Goal: Task Accomplishment & Management: Manage account settings

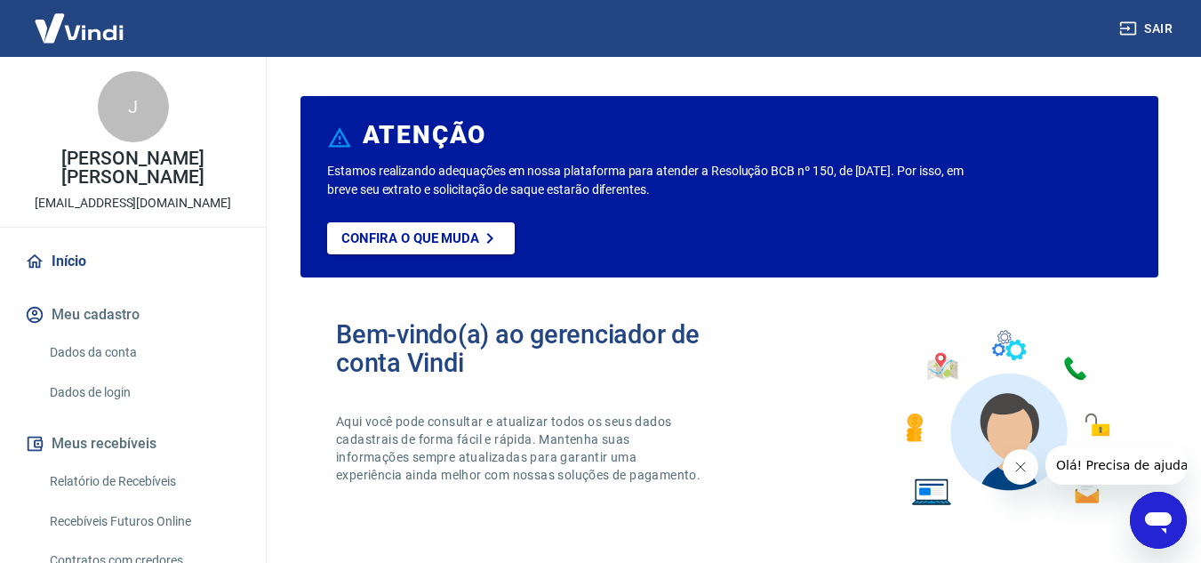
click at [135, 435] on button "Meus recebíveis" at bounding box center [132, 443] width 223 height 39
click at [139, 471] on link "Relatório de Recebíveis" at bounding box center [144, 481] width 202 height 36
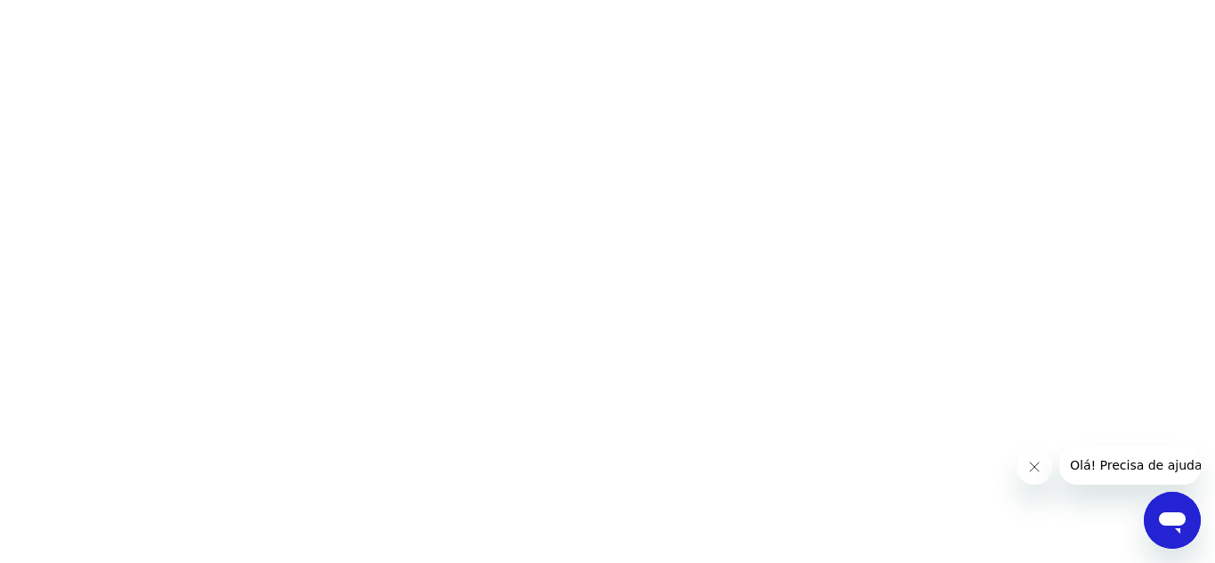
click at [1037, 477] on button "Fechar mensagem da empresa" at bounding box center [1033, 467] width 36 height 36
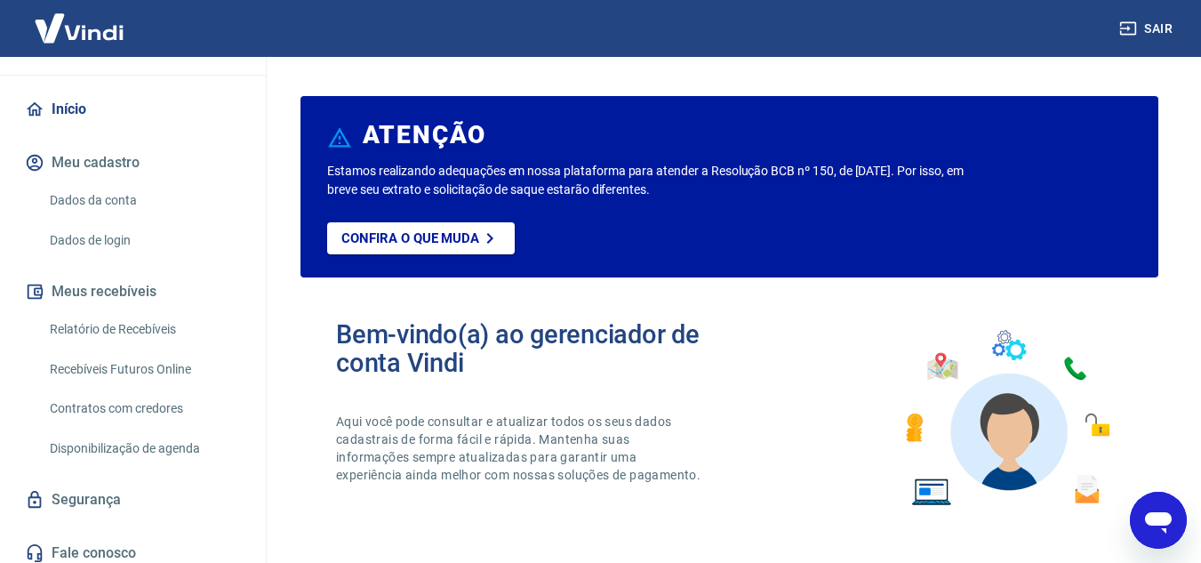
scroll to position [143, 0]
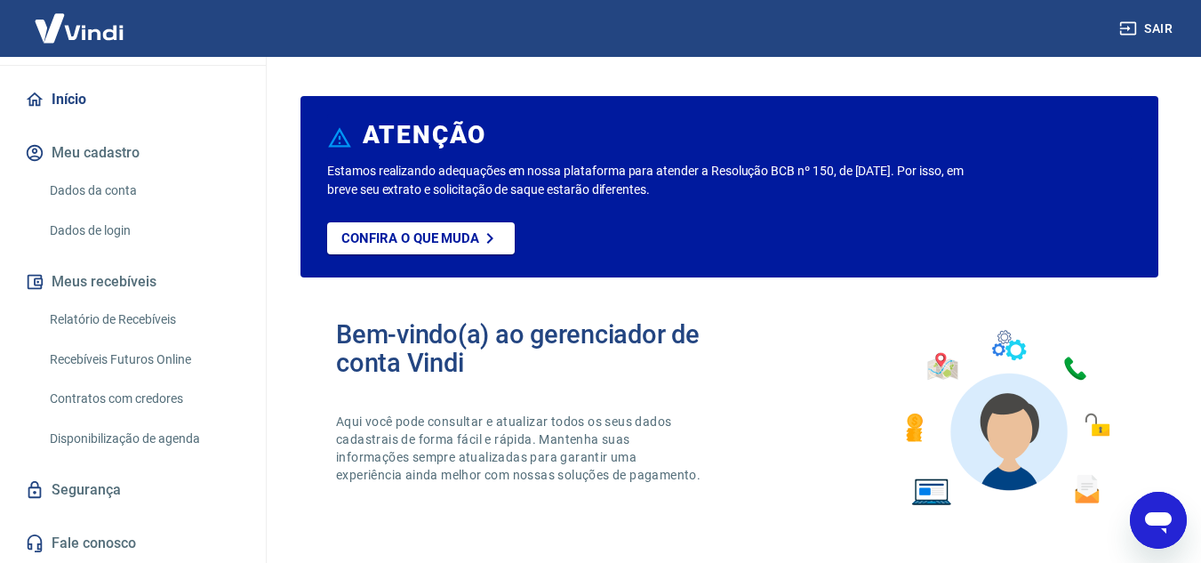
click at [148, 358] on link "Recebíveis Futuros Online" at bounding box center [144, 359] width 202 height 36
